Goal: Find contact information: Find contact information

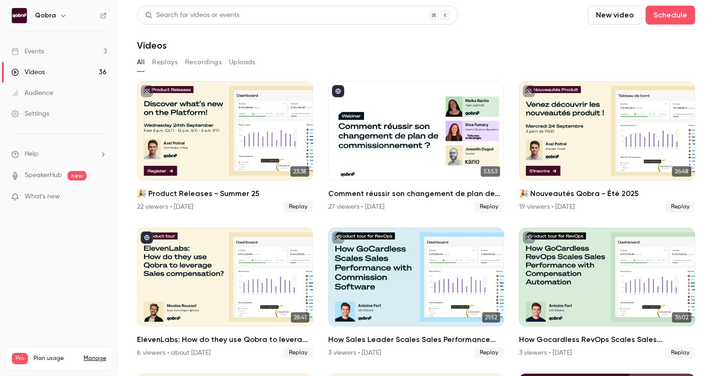
click at [81, 59] on link "Events 3" at bounding box center [59, 51] width 118 height 21
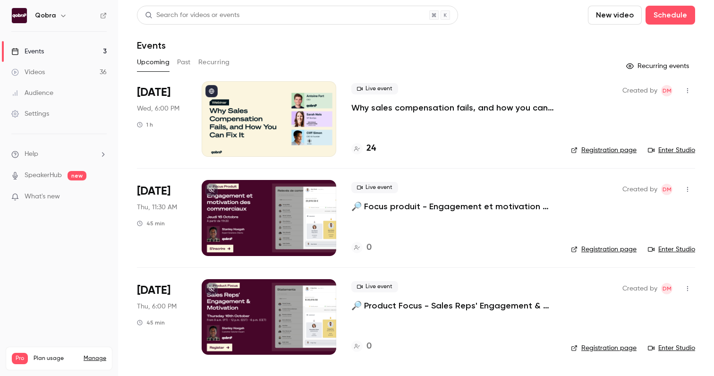
click at [366, 150] on h4 "24" at bounding box center [370, 148] width 9 height 13
click at [373, 150] on h4 "24" at bounding box center [370, 148] width 9 height 13
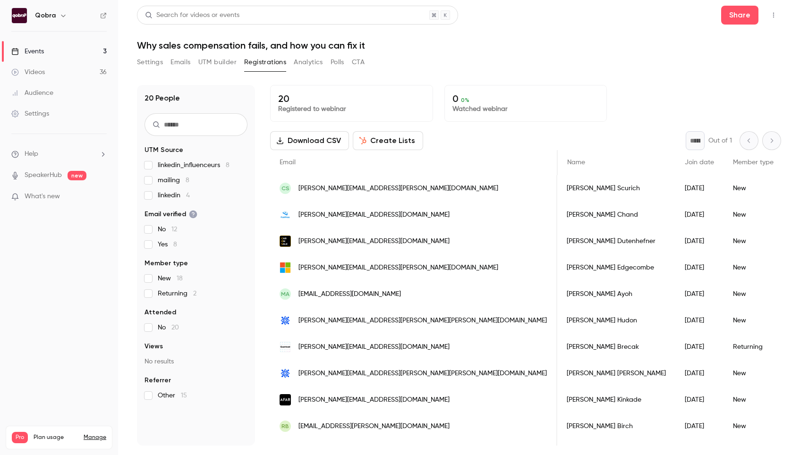
scroll to position [0, 321]
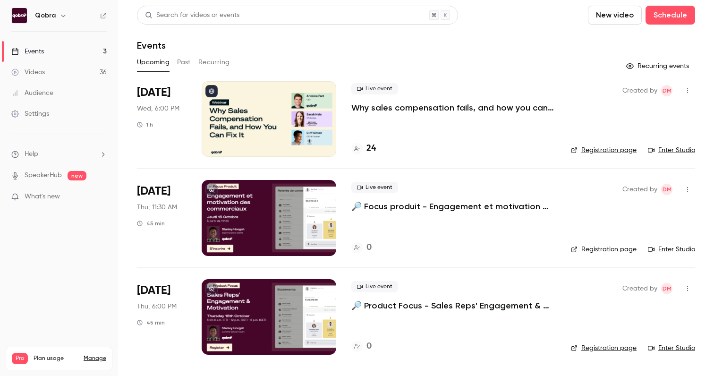
click at [382, 107] on p "Why sales compensation fails, and how you can fix it" at bounding box center [453, 107] width 204 height 11
click at [370, 150] on h4 "24" at bounding box center [370, 148] width 9 height 13
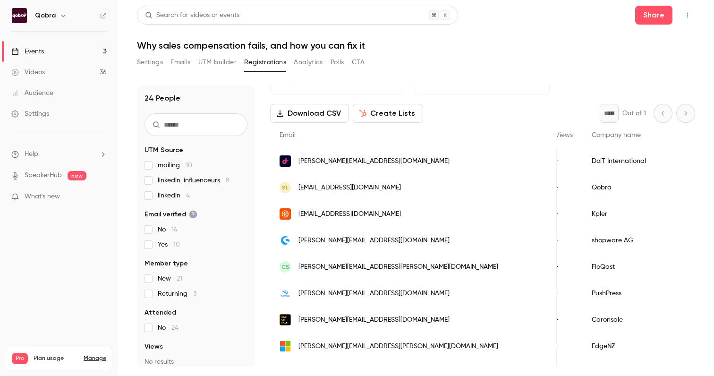
scroll to position [26, 0]
click at [86, 60] on link "Events 3" at bounding box center [59, 51] width 118 height 21
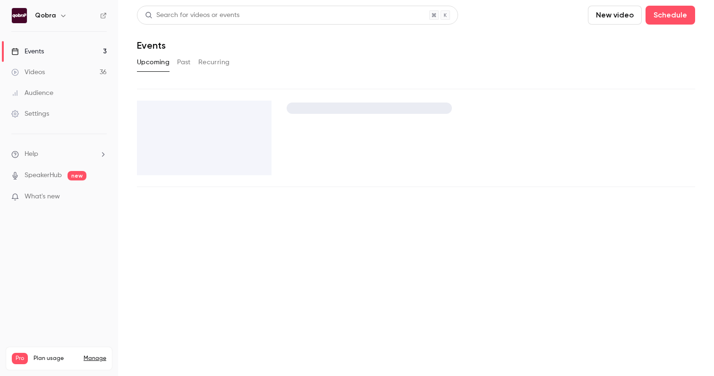
click at [86, 46] on link "Events 3" at bounding box center [59, 51] width 118 height 21
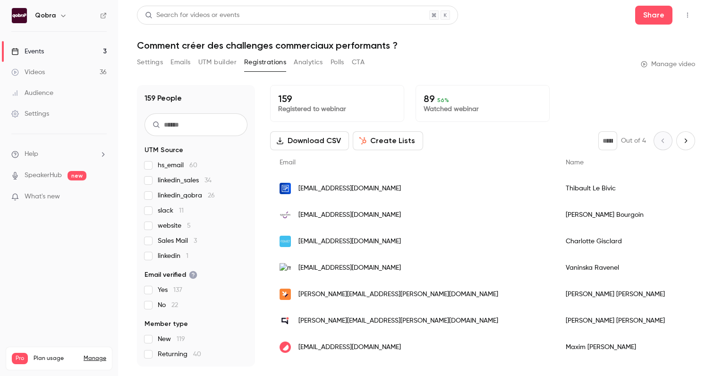
click at [83, 56] on link "Events 3" at bounding box center [59, 51] width 118 height 21
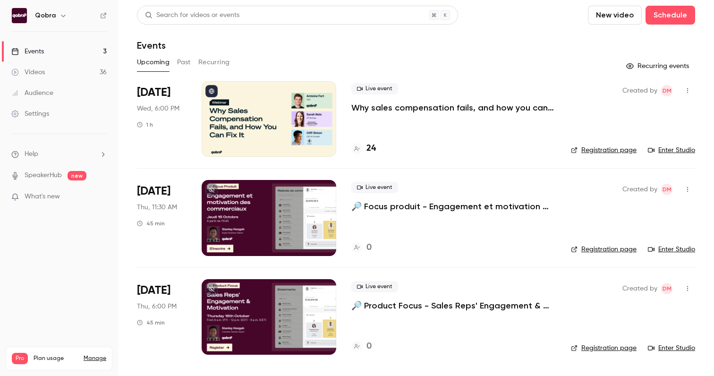
click at [186, 61] on button "Past" at bounding box center [184, 62] width 14 height 15
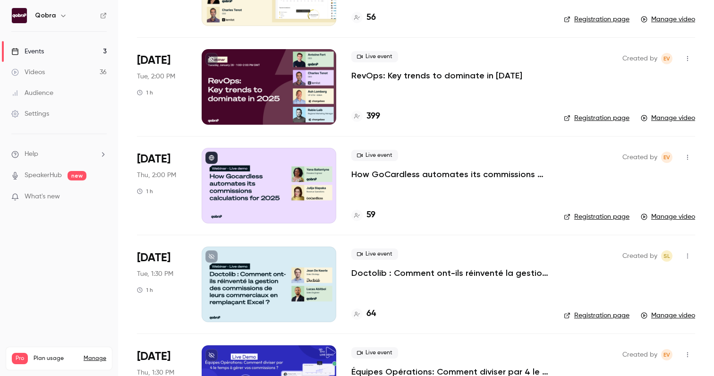
scroll to position [834, 0]
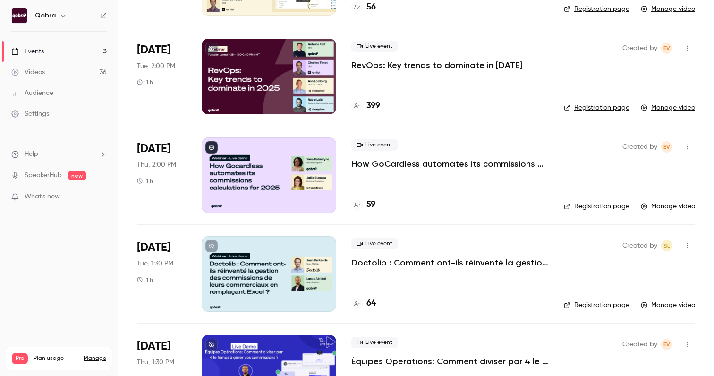
click at [370, 209] on h4 "59" at bounding box center [370, 204] width 9 height 13
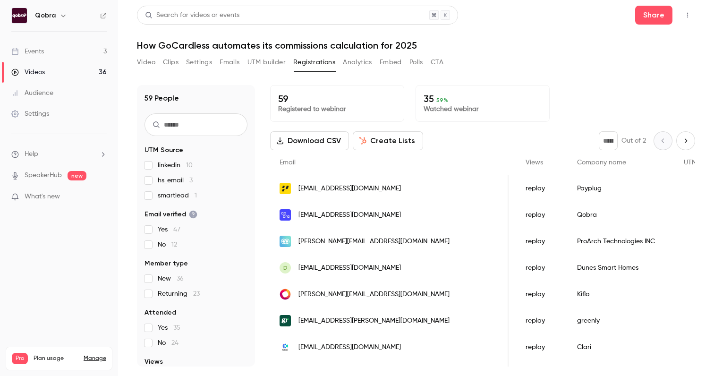
scroll to position [1, 0]
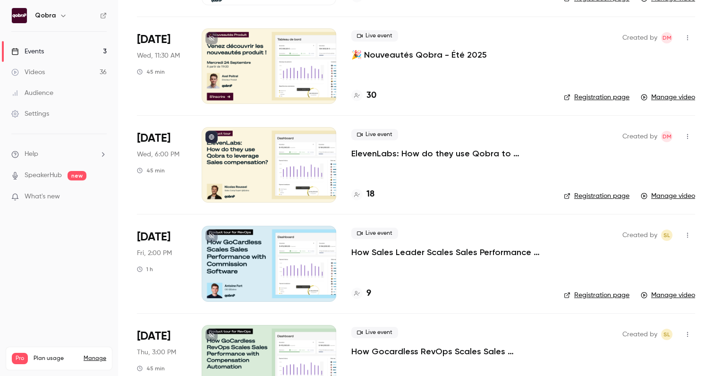
scroll to position [301, 0]
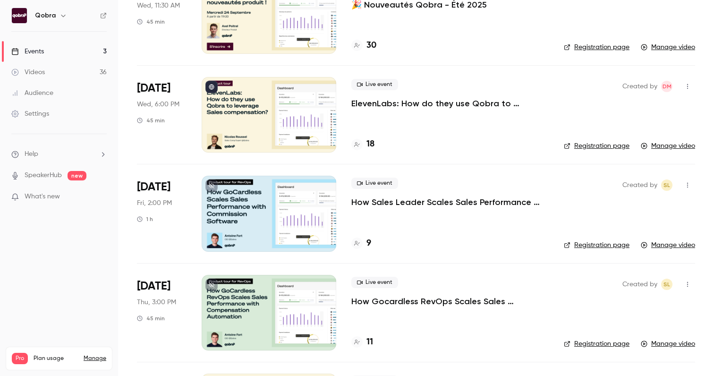
click at [364, 143] on div "18" at bounding box center [362, 144] width 23 height 13
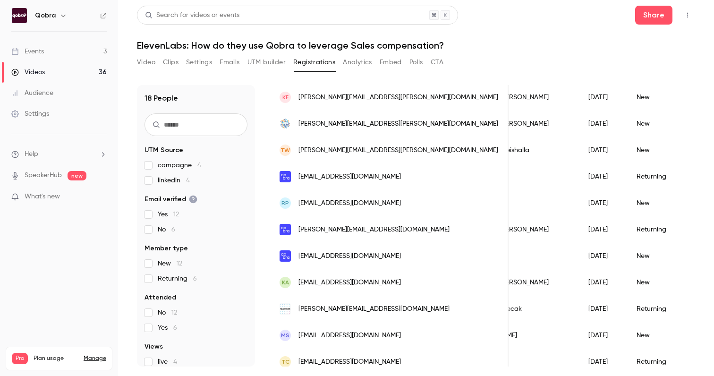
scroll to position [285, 0]
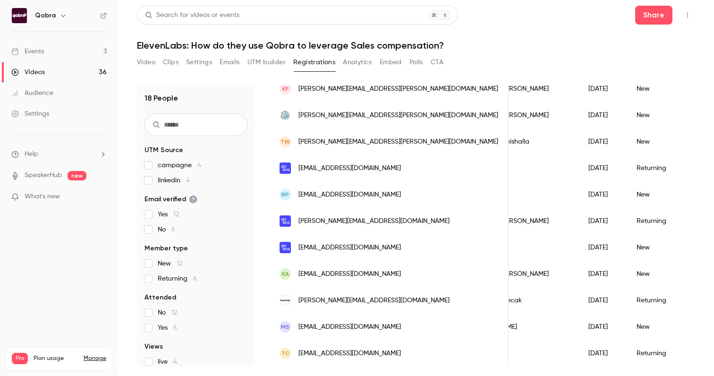
click at [2, 64] on link "Videos 36" at bounding box center [59, 72] width 118 height 21
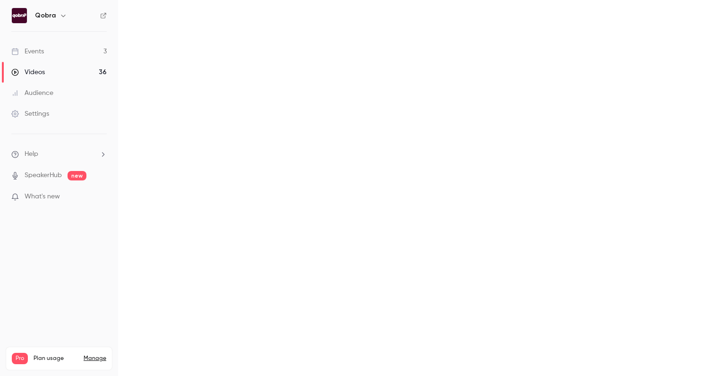
click at [23, 52] on div "Events" at bounding box center [27, 51] width 33 height 9
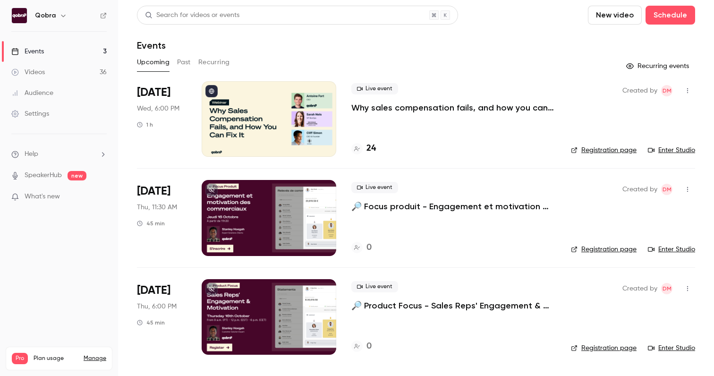
click at [67, 51] on link "Events 3" at bounding box center [59, 51] width 118 height 21
click at [180, 64] on button "Past" at bounding box center [184, 62] width 14 height 15
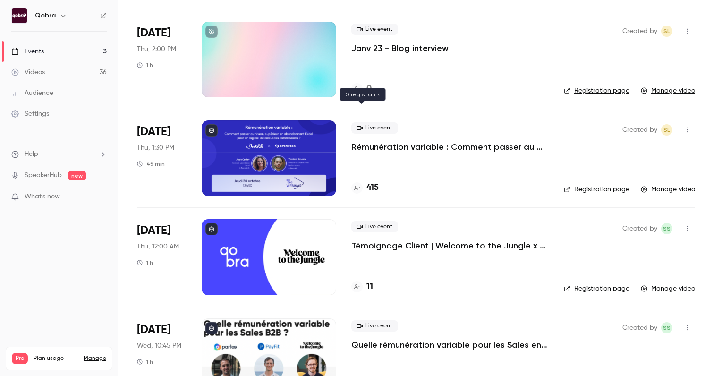
scroll to position [2138, 0]
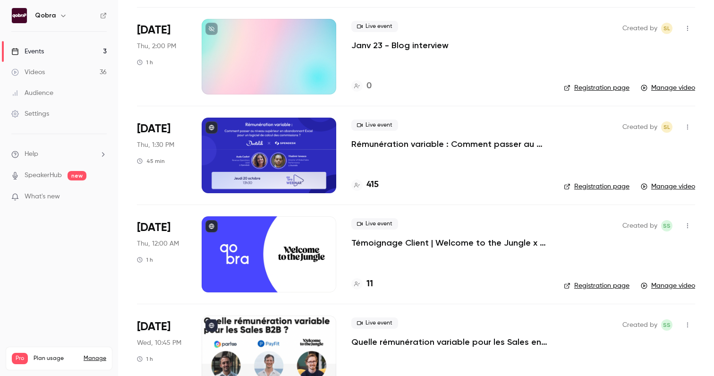
click at [373, 185] on h4 "415" at bounding box center [372, 185] width 12 height 13
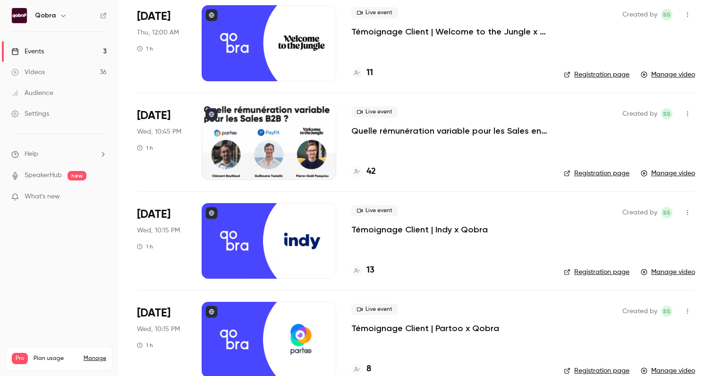
scroll to position [2467, 0]
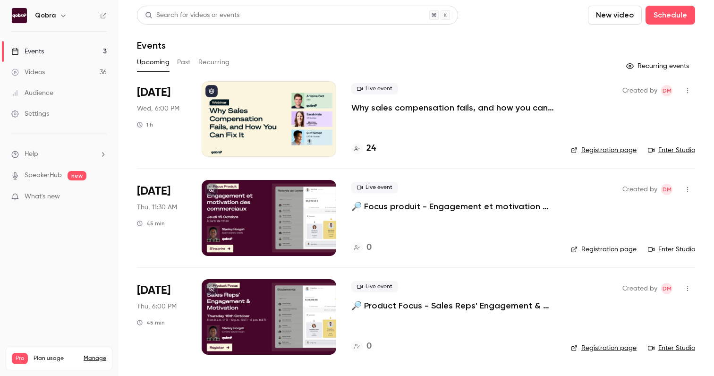
click at [188, 60] on button "Past" at bounding box center [184, 62] width 14 height 15
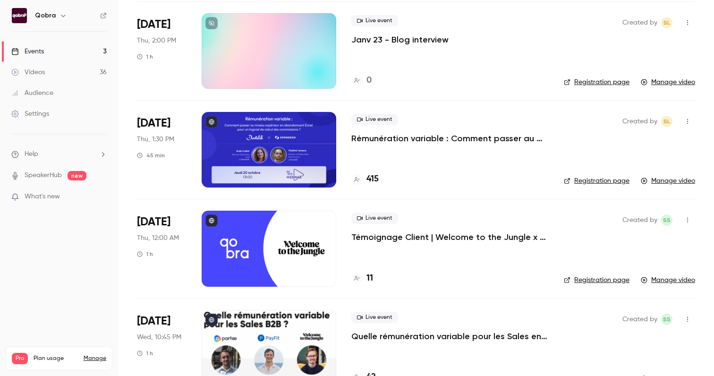
scroll to position [2161, 0]
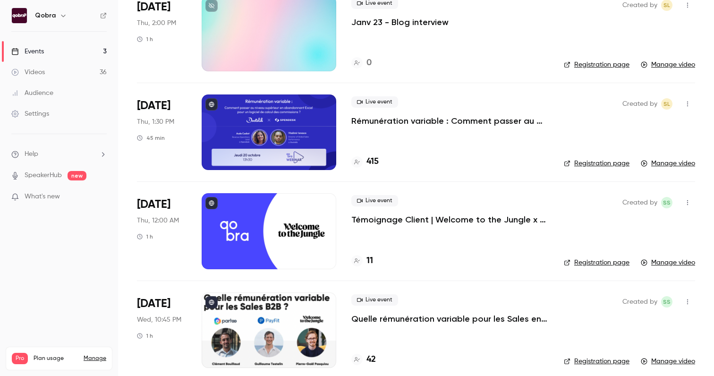
click at [286, 124] on div at bounding box center [269, 132] width 135 height 76
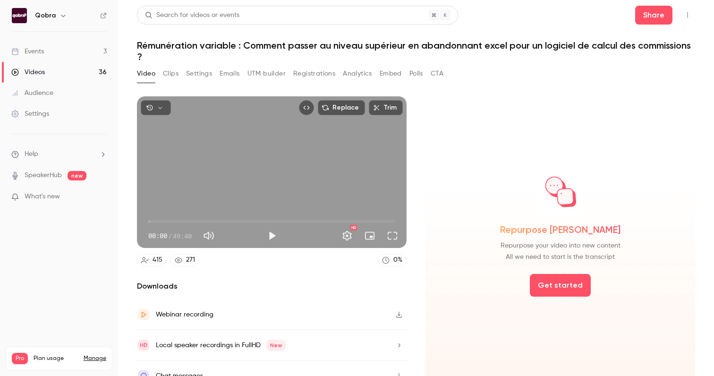
click at [240, 65] on div "Search for videos or events Share Rémunération variable : Comment passer au niv…" at bounding box center [416, 188] width 558 height 365
click at [235, 72] on button "Emails" at bounding box center [230, 73] width 20 height 15
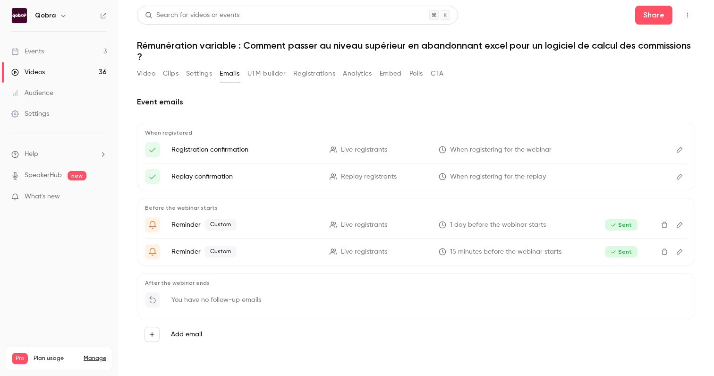
click at [319, 71] on button "Registrations" at bounding box center [314, 73] width 42 height 15
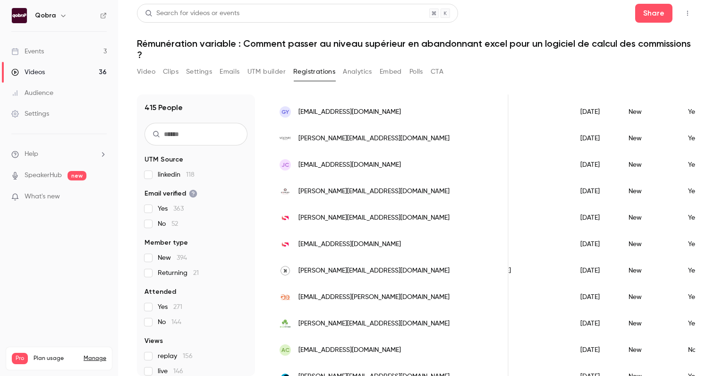
scroll to position [848, 0]
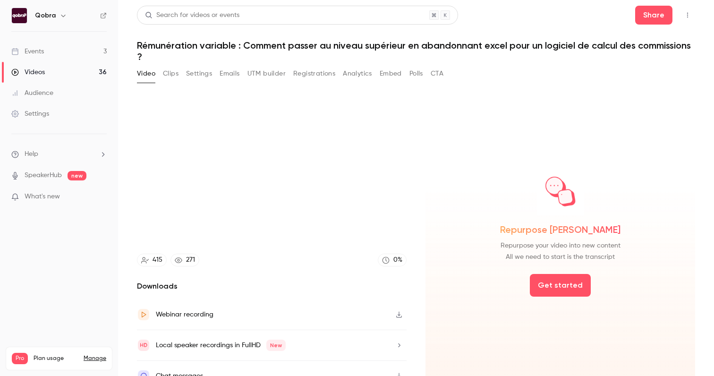
click at [76, 60] on link "Events 3" at bounding box center [59, 51] width 118 height 21
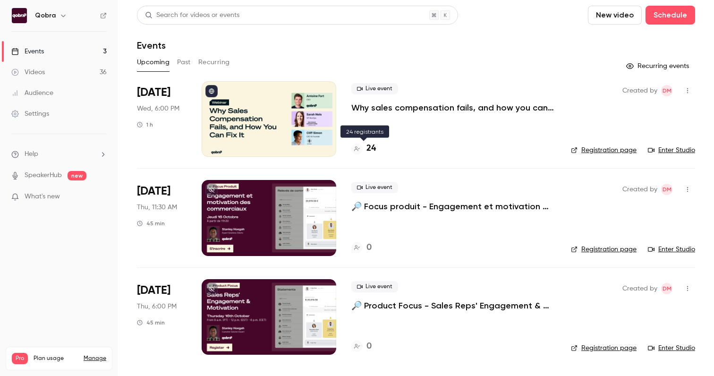
click at [368, 142] on h4 "24" at bounding box center [370, 148] width 9 height 13
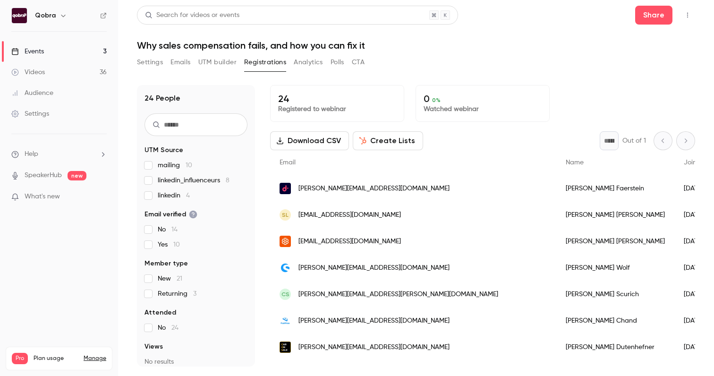
click at [147, 57] on button "Settings" at bounding box center [150, 62] width 26 height 15
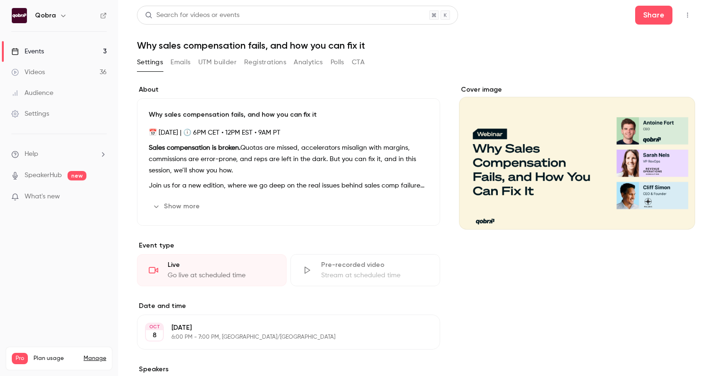
click at [242, 63] on div "Settings Emails UTM builder Registrations Analytics Polls CTA" at bounding box center [251, 62] width 228 height 15
click at [253, 62] on button "Registrations" at bounding box center [265, 62] width 42 height 15
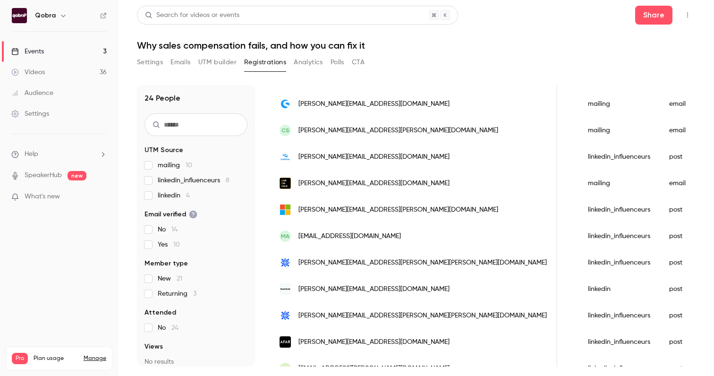
scroll to position [443, 0]
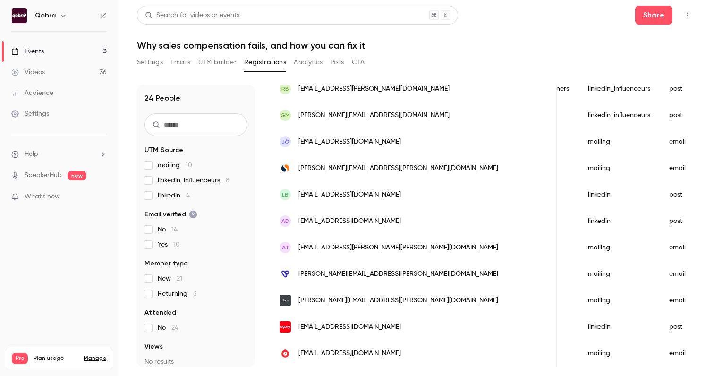
click at [51, 52] on link "Events 3" at bounding box center [59, 51] width 118 height 21
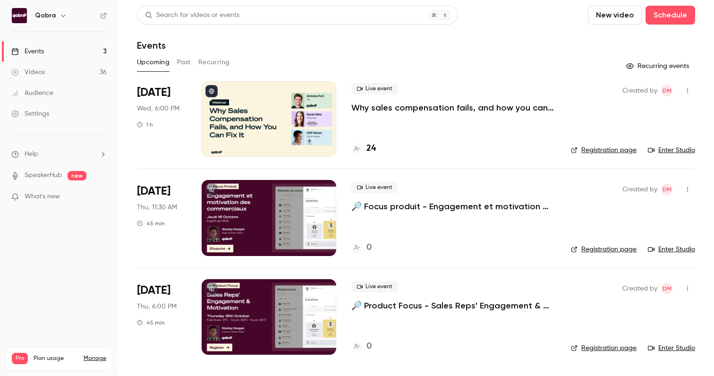
click at [393, 104] on p "Why sales compensation fails, and how you can fix it" at bounding box center [453, 107] width 204 height 11
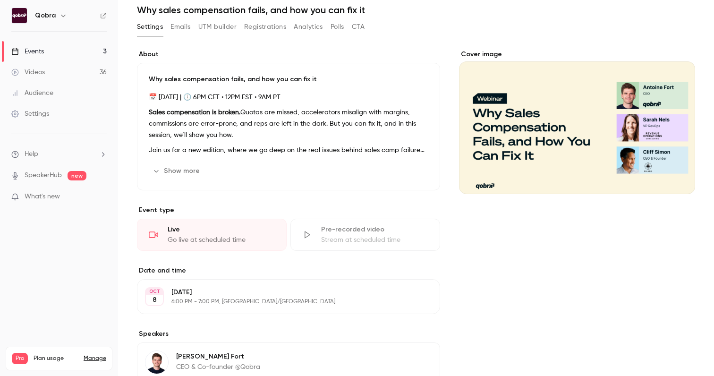
scroll to position [34, 0]
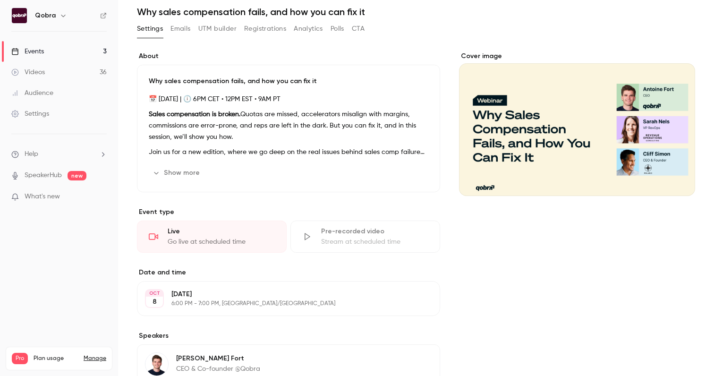
click at [184, 31] on button "Emails" at bounding box center [180, 28] width 20 height 15
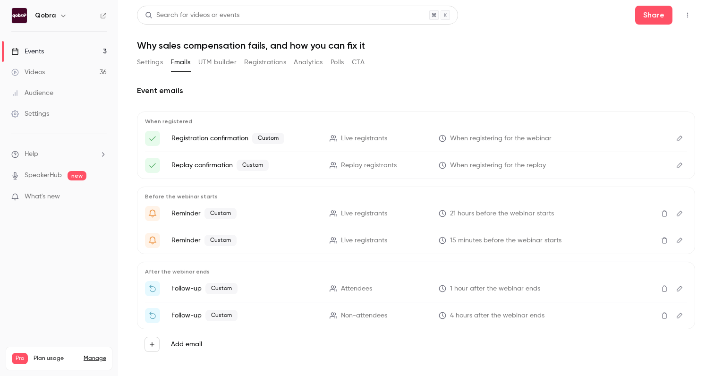
click at [247, 61] on button "Registrations" at bounding box center [265, 62] width 42 height 15
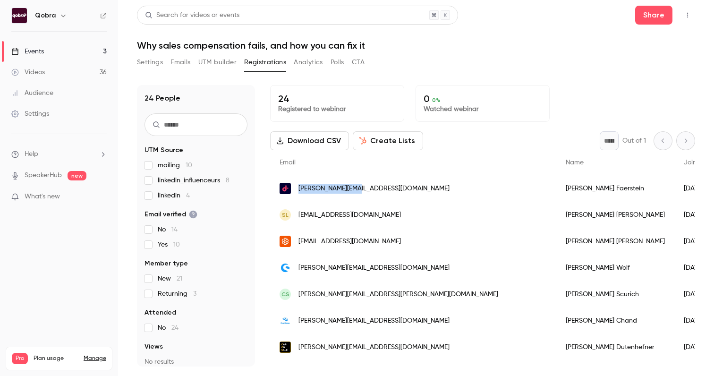
copy span "[PERSON_NAME][EMAIL_ADDRESS][DOMAIN_NAME]"
drag, startPoint x: 360, startPoint y: 187, endPoint x: 299, endPoint y: 188, distance: 60.9
click at [299, 188] on div "[PERSON_NAME][EMAIL_ADDRESS][DOMAIN_NAME]" at bounding box center [413, 188] width 286 height 26
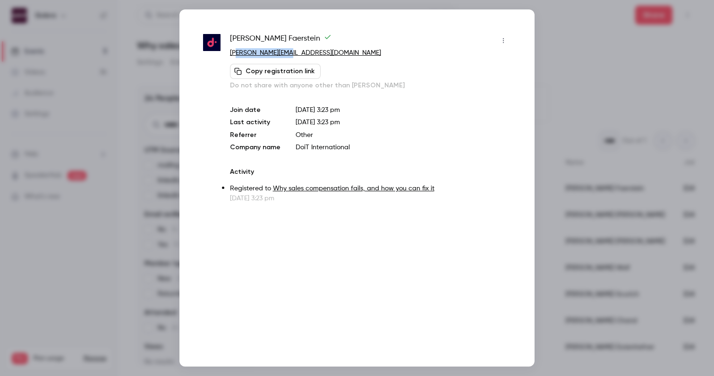
drag, startPoint x: 285, startPoint y: 51, endPoint x: 234, endPoint y: 51, distance: 51.0
click at [234, 51] on p "[PERSON_NAME][EMAIL_ADDRESS][DOMAIN_NAME]" at bounding box center [370, 53] width 281 height 10
click at [85, 206] on div at bounding box center [357, 188] width 714 height 376
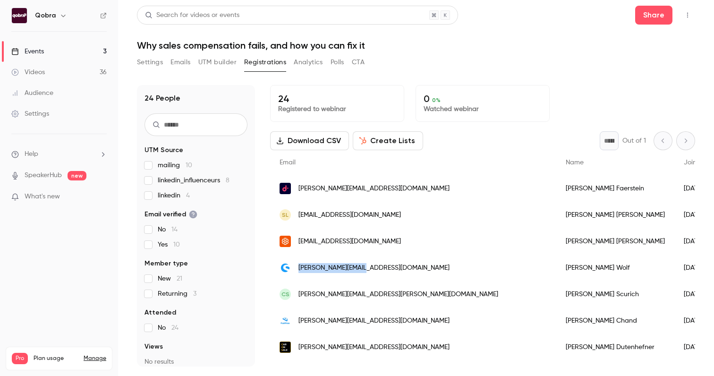
copy span "[PERSON_NAME][EMAIL_ADDRESS][DOMAIN_NAME]"
drag, startPoint x: 367, startPoint y: 267, endPoint x: 299, endPoint y: 268, distance: 67.5
click at [299, 268] on div "[PERSON_NAME][EMAIL_ADDRESS][DOMAIN_NAME]" at bounding box center [413, 268] width 286 height 26
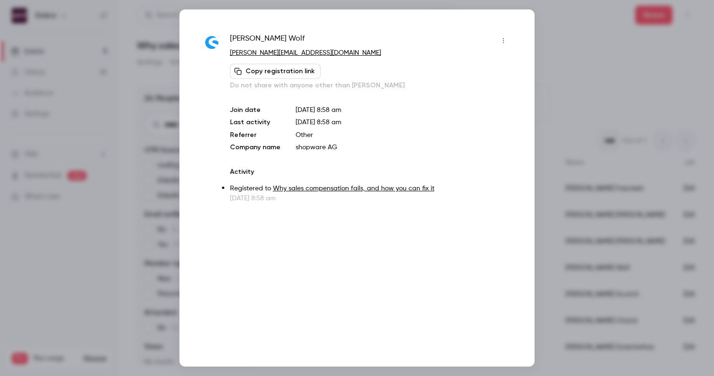
click at [87, 207] on div at bounding box center [357, 188] width 714 height 376
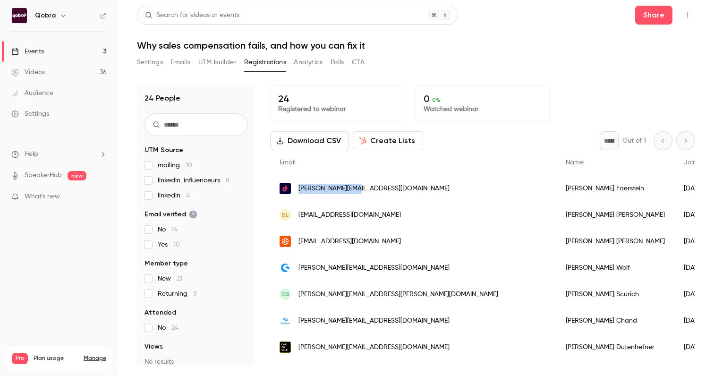
drag, startPoint x: 366, startPoint y: 188, endPoint x: 300, endPoint y: 187, distance: 66.1
click at [300, 187] on div "[PERSON_NAME][EMAIL_ADDRESS][DOMAIN_NAME]" at bounding box center [413, 188] width 286 height 26
copy span "[PERSON_NAME][EMAIL_ADDRESS][DOMAIN_NAME]"
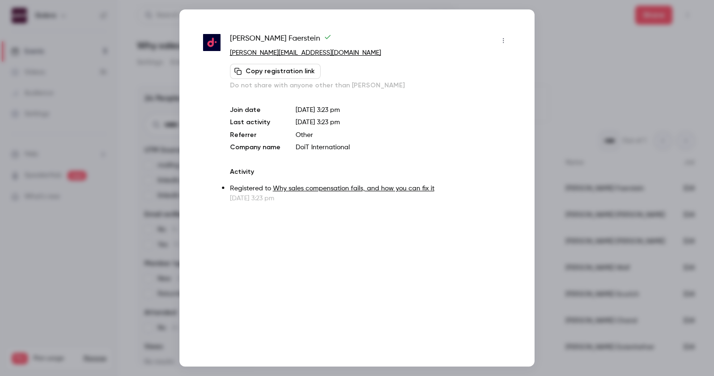
click at [575, 41] on div at bounding box center [357, 188] width 714 height 376
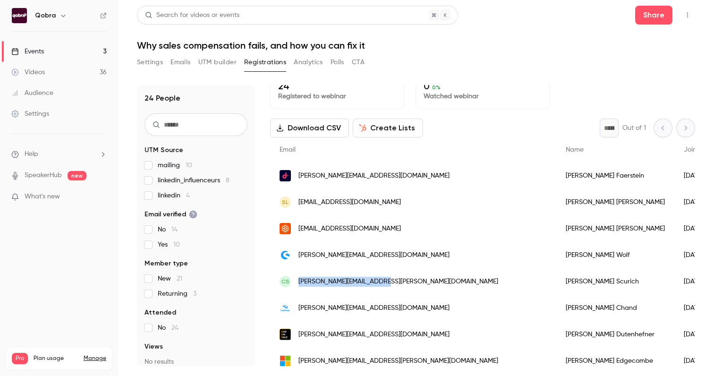
copy span "[PERSON_NAME][EMAIL_ADDRESS][PERSON_NAME][DOMAIN_NAME]"
drag, startPoint x: 383, startPoint y: 281, endPoint x: 299, endPoint y: 282, distance: 84.1
click at [299, 282] on div "CS casey.scurich@floqast.com" at bounding box center [413, 281] width 286 height 26
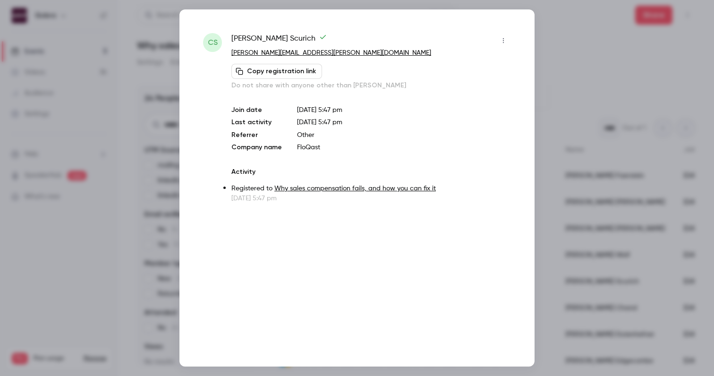
click at [505, 30] on div "CS Casey Scurich casey.scurich@floqast.com Copy registration link Do not share …" at bounding box center [356, 187] width 355 height 357
click at [547, 30] on div at bounding box center [357, 188] width 714 height 376
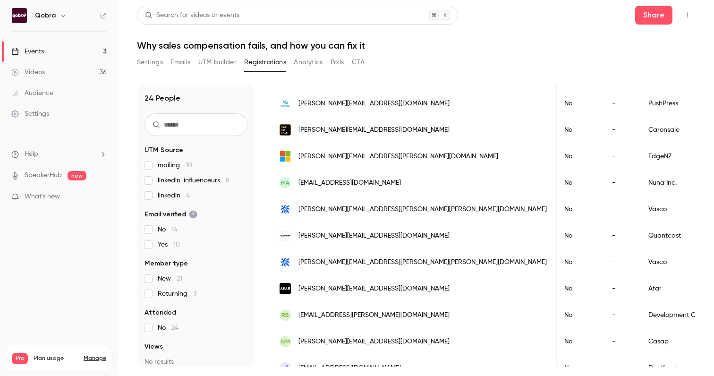
scroll to position [215, 0]
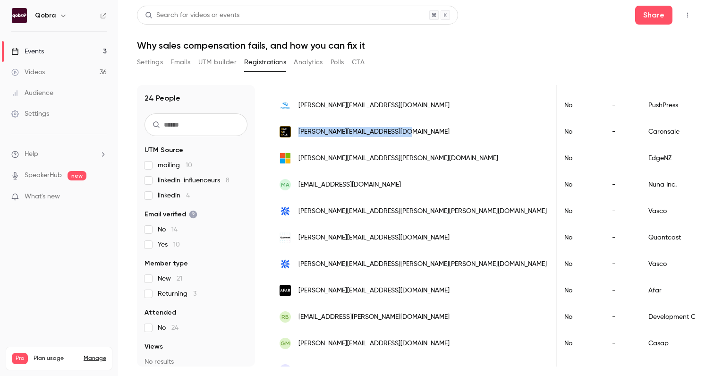
drag, startPoint x: 401, startPoint y: 134, endPoint x: 300, endPoint y: 134, distance: 101.1
click at [300, 134] on div "[PERSON_NAME][EMAIL_ADDRESS][DOMAIN_NAME]" at bounding box center [413, 132] width 287 height 26
copy span "[PERSON_NAME][EMAIL_ADDRESS][DOMAIN_NAME]"
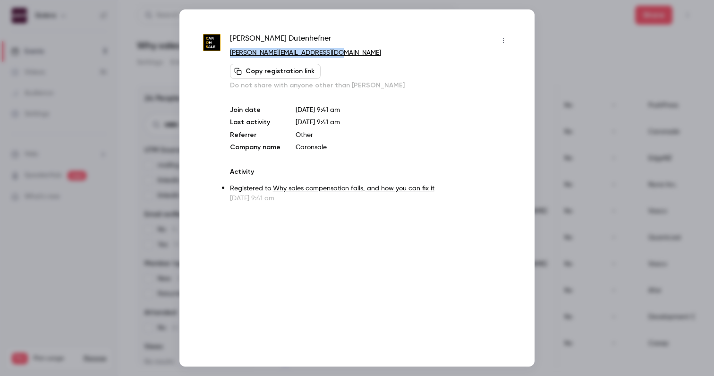
drag, startPoint x: 343, startPoint y: 52, endPoint x: 230, endPoint y: 54, distance: 113.4
click at [230, 54] on p "[PERSON_NAME][EMAIL_ADDRESS][DOMAIN_NAME]" at bounding box center [370, 53] width 281 height 10
copy link "[PERSON_NAME][EMAIL_ADDRESS][DOMAIN_NAME]"
click at [553, 119] on div at bounding box center [357, 188] width 714 height 376
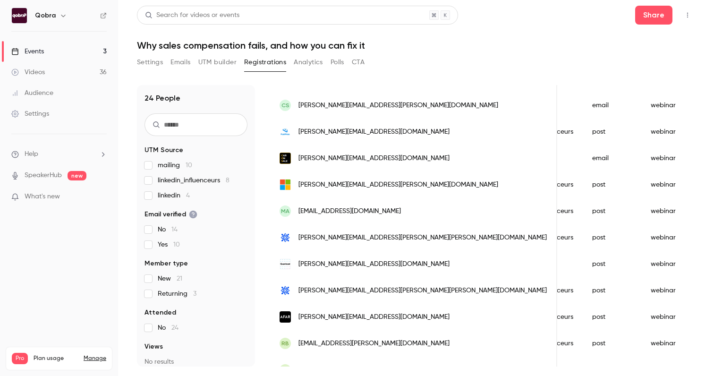
scroll to position [0, 0]
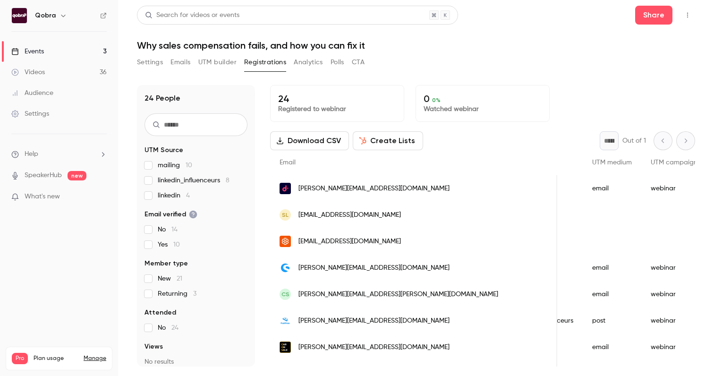
click at [74, 44] on link "Events 3" at bounding box center [59, 51] width 118 height 21
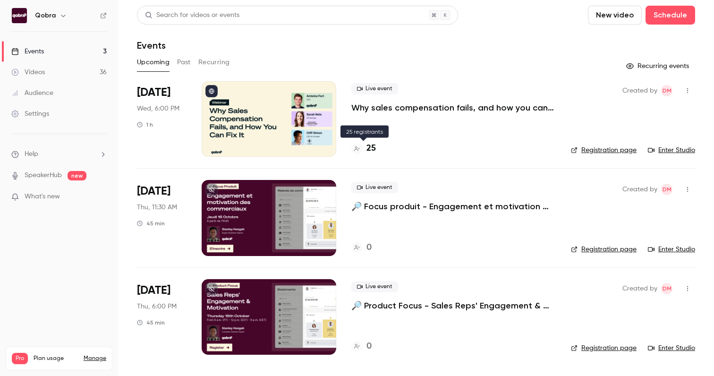
click at [355, 146] on icon at bounding box center [357, 149] width 6 height 6
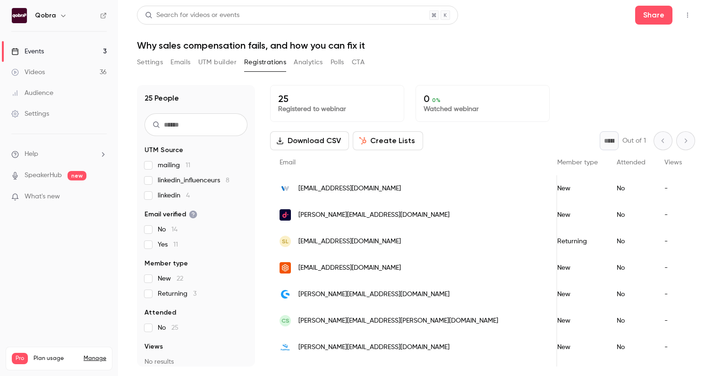
scroll to position [0, 83]
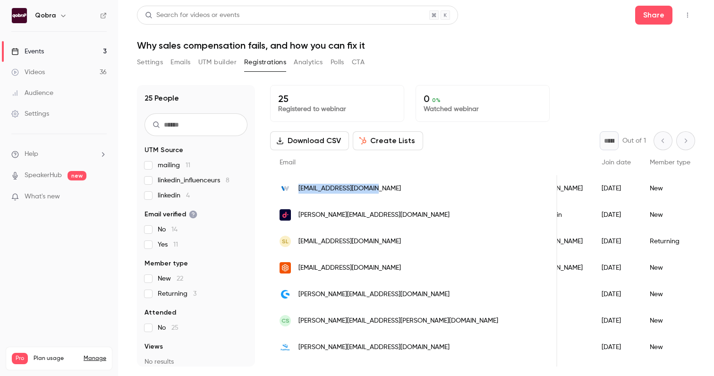
copy span "[EMAIL_ADDRESS][DOMAIN_NAME]"
drag, startPoint x: 373, startPoint y: 188, endPoint x: 483, endPoint y: -23, distance: 238.3
click at [483, 0] on html "Qobra Events 3 Videos 36 Audience Settings Help SpeakerHub new What's new Pro P…" at bounding box center [357, 188] width 714 height 376
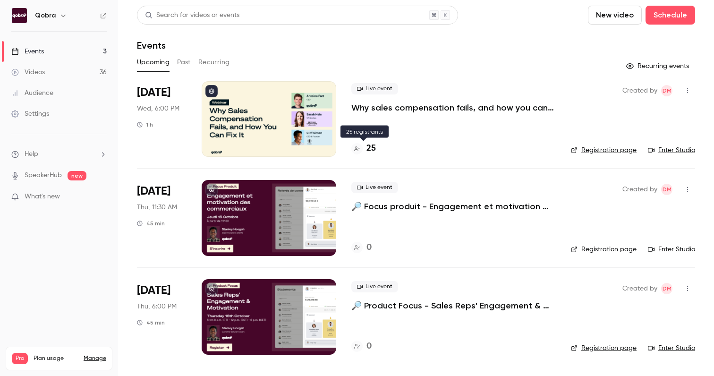
click at [374, 151] on h4 "25" at bounding box center [370, 148] width 9 height 13
